Goal: Task Accomplishment & Management: Use online tool/utility

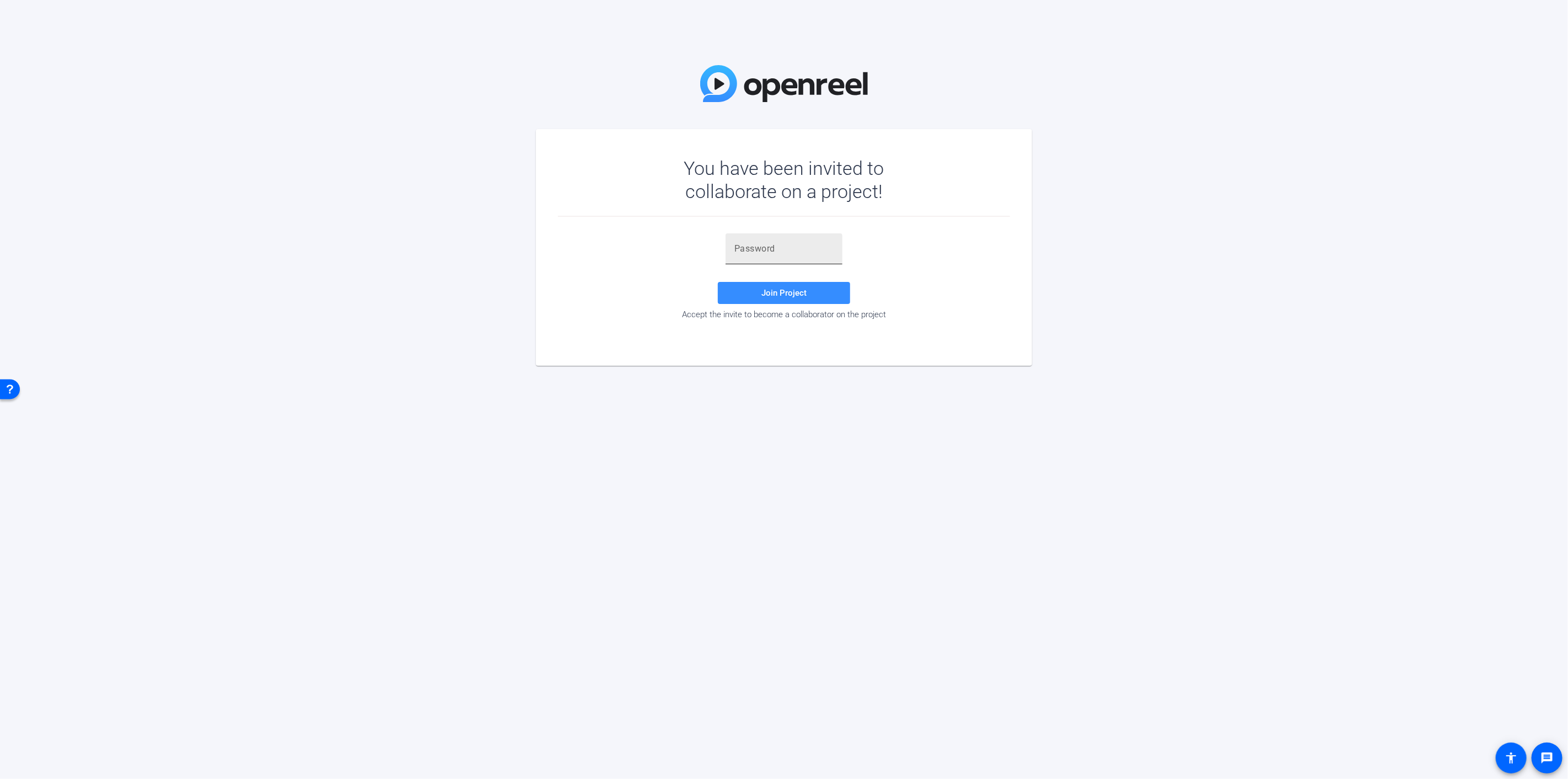
click at [770, 255] on input "text" at bounding box center [783, 249] width 99 height 13
click at [797, 252] on input "text" at bounding box center [783, 249] width 99 height 13
paste input "f%xF&g"
type input "f%xF&g"
click at [739, 296] on span at bounding box center [783, 292] width 132 height 26
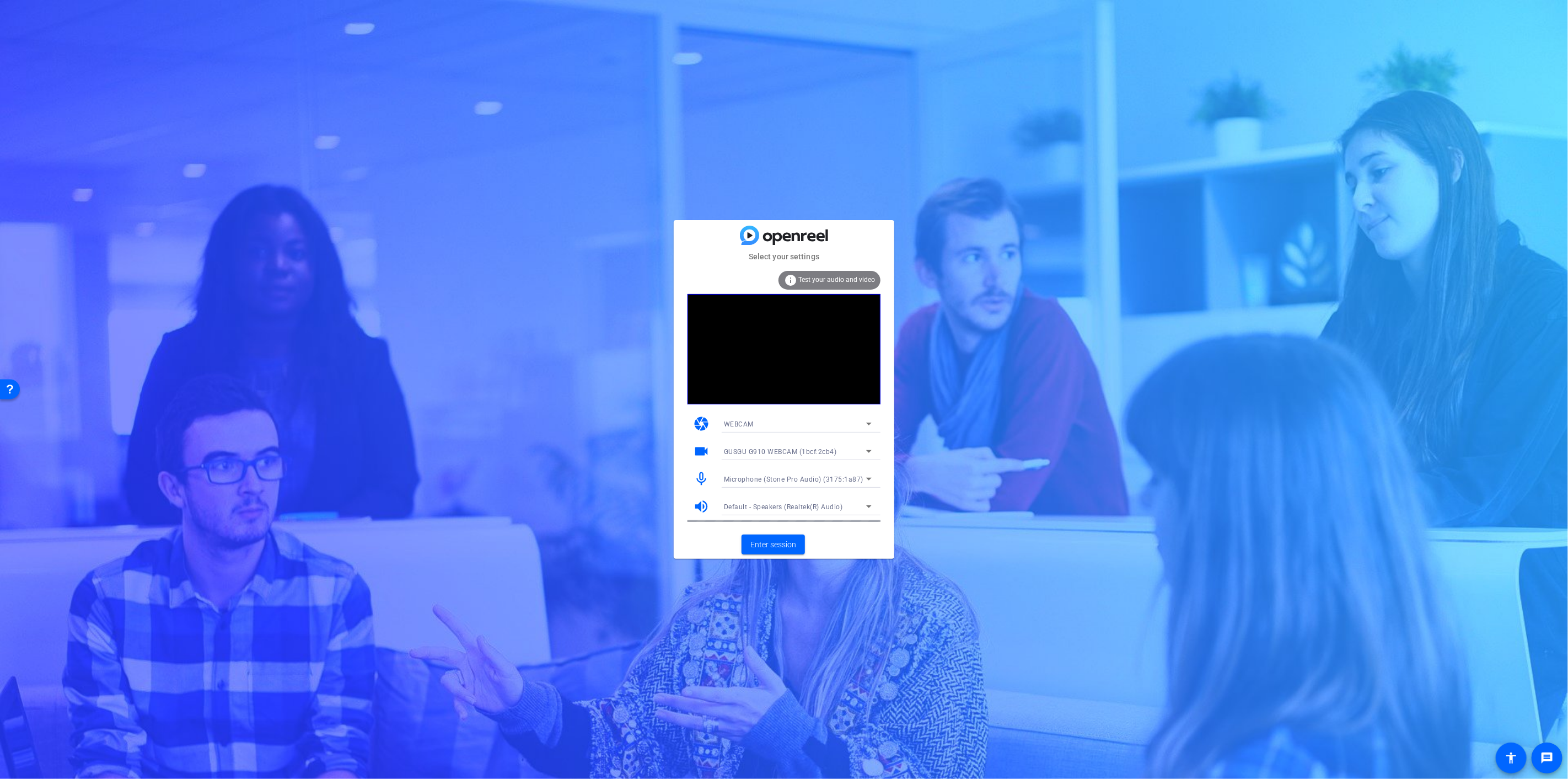
click at [775, 483] on span "Microphone (Stone Pro Audio) (3175:1a87)" at bounding box center [793, 479] width 139 height 8
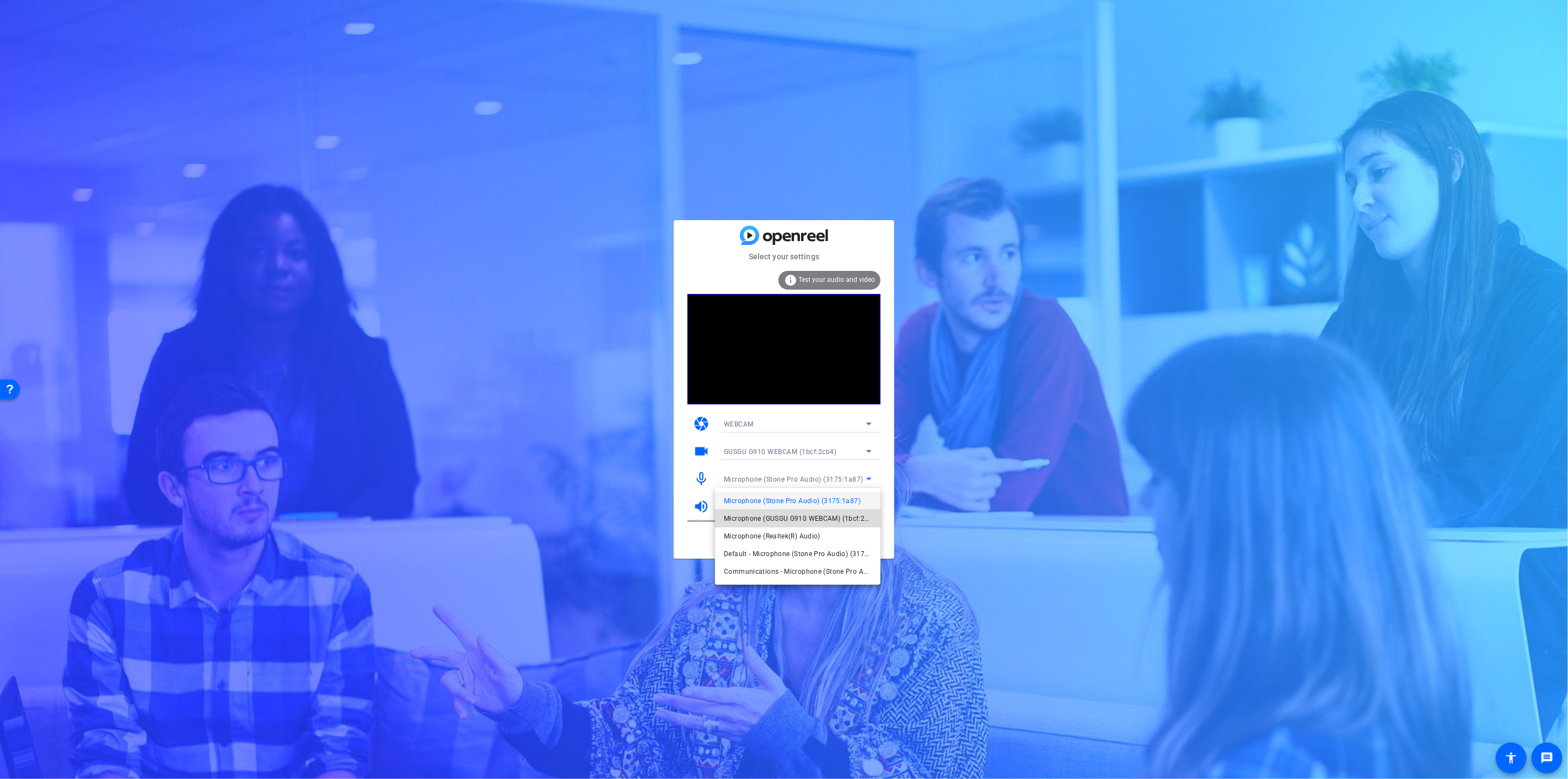
click at [775, 518] on span "Microphone (GUSGU G910 WEBCAM) (1bcf:2cb4)" at bounding box center [797, 519] width 148 height 13
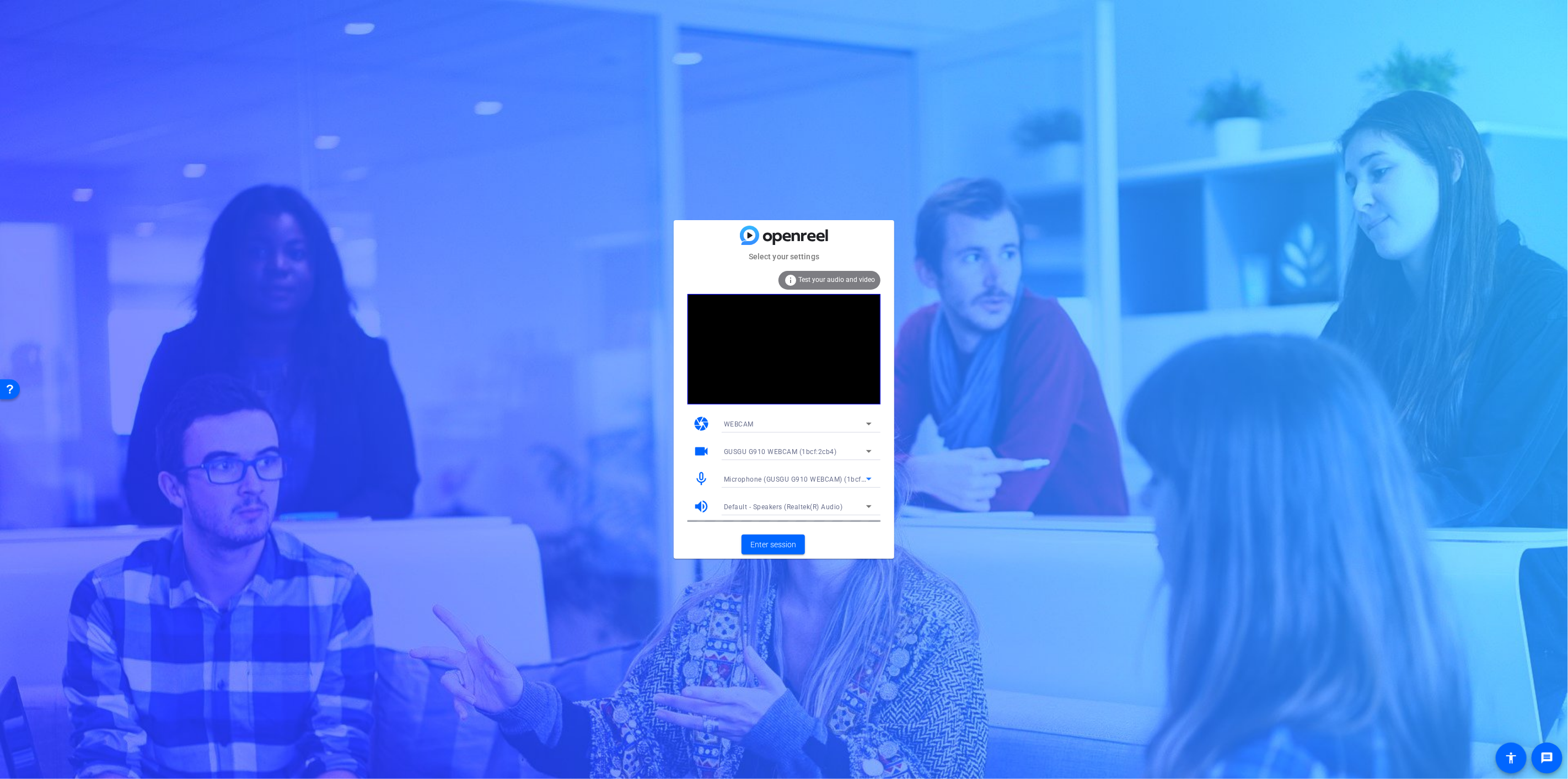
click at [796, 503] on span "Default - Speakers (Realtek(R) Audio)" at bounding box center [783, 507] width 119 height 8
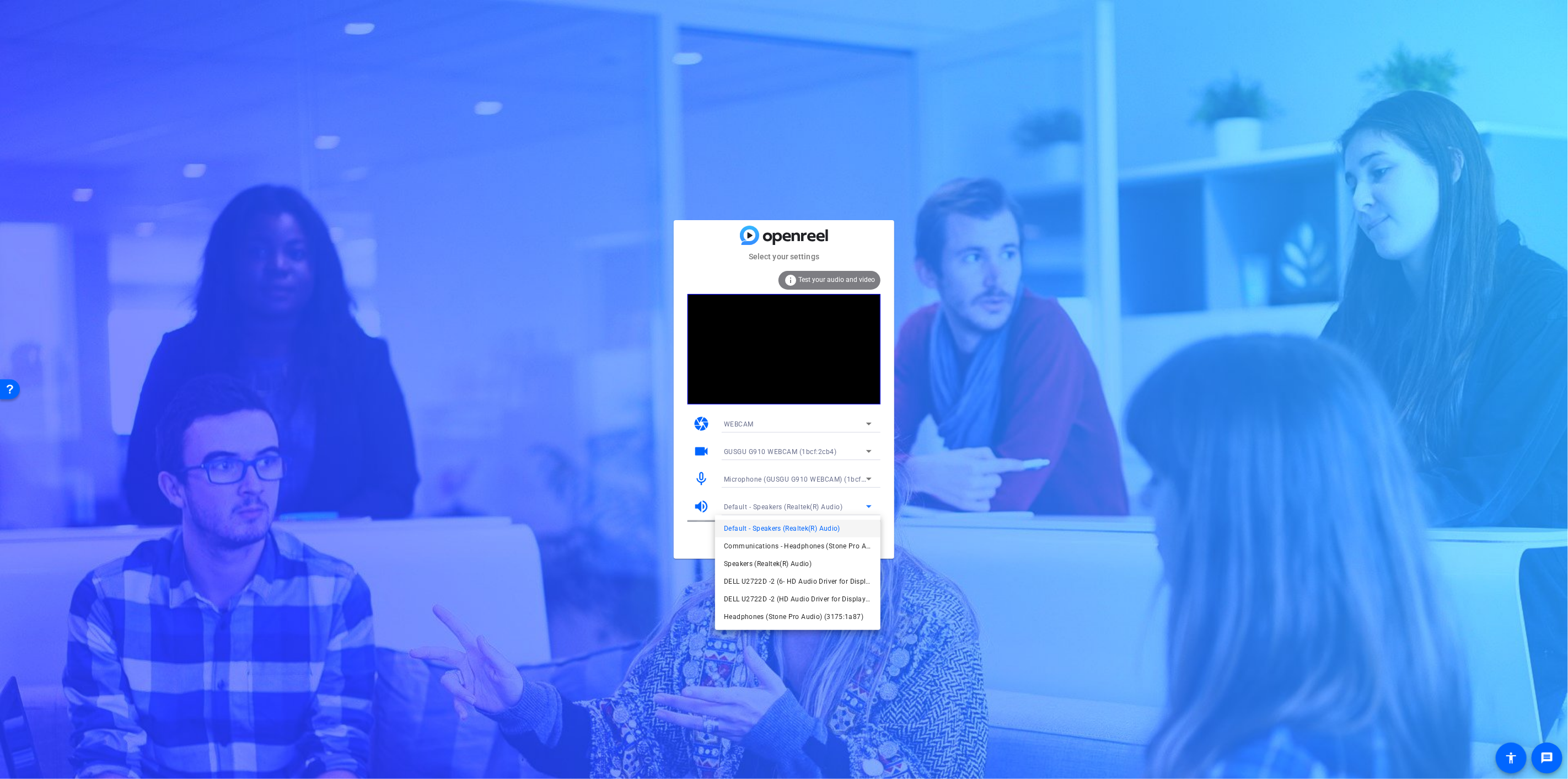
click at [708, 238] on div at bounding box center [784, 389] width 1568 height 779
